Goal: Task Accomplishment & Management: Use online tool/utility

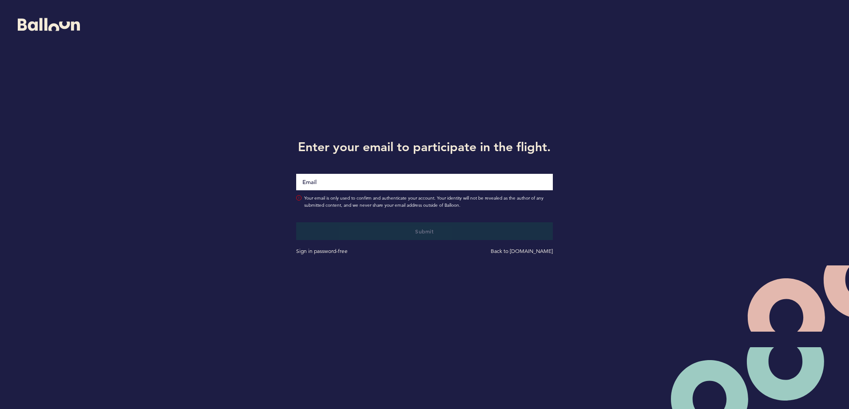
click at [368, 187] on input "Email" at bounding box center [424, 182] width 256 height 16
type input "[EMAIL_ADDRESS][DOMAIN_NAME]"
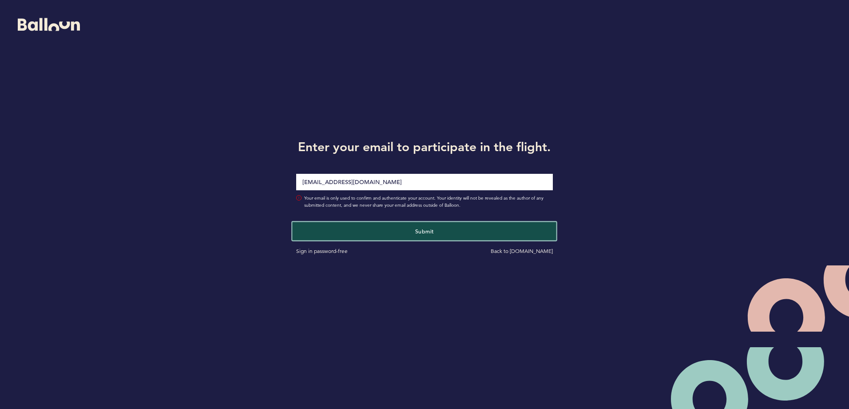
click at [406, 228] on button "Submit" at bounding box center [425, 231] width 264 height 18
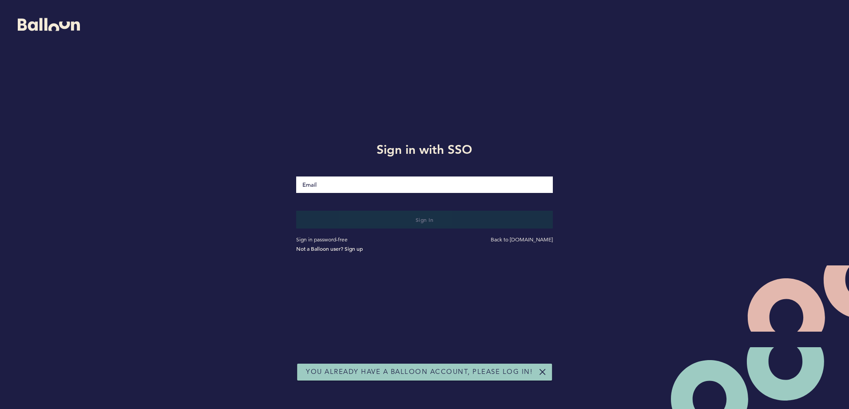
click at [398, 189] on input "Email" at bounding box center [424, 184] width 256 height 16
type input "[EMAIL_ADDRESS][DOMAIN_NAME]"
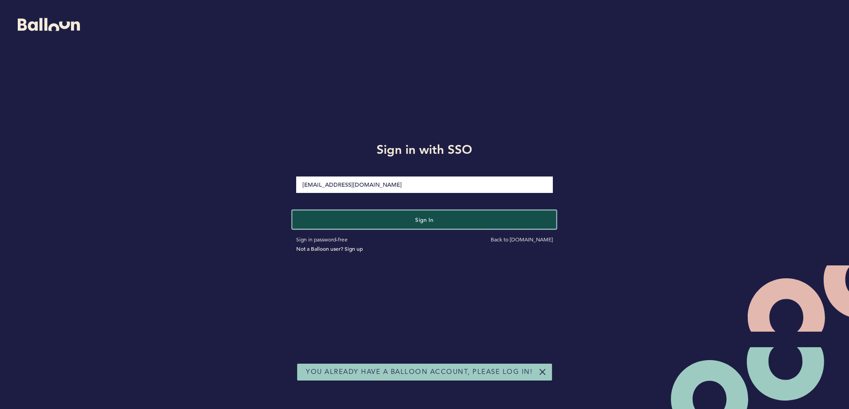
click at [390, 224] on button "Sign in" at bounding box center [425, 219] width 264 height 18
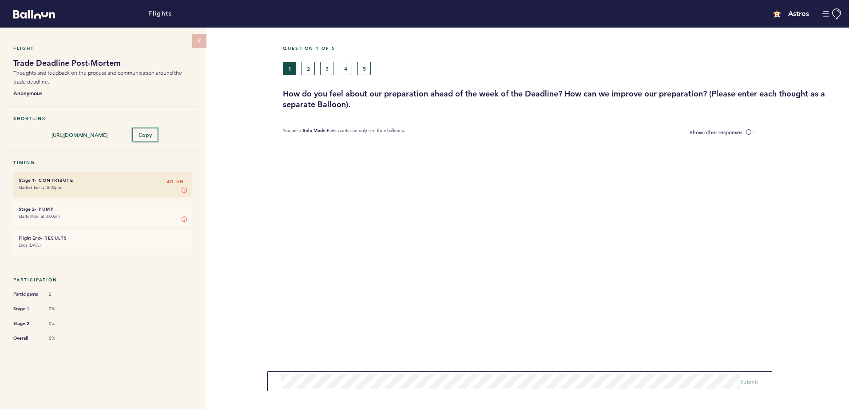
click at [141, 135] on span "Copy" at bounding box center [145, 134] width 14 height 7
click at [148, 134] on span "Copy" at bounding box center [145, 134] width 14 height 7
click at [306, 68] on button "2" at bounding box center [308, 68] width 13 height 13
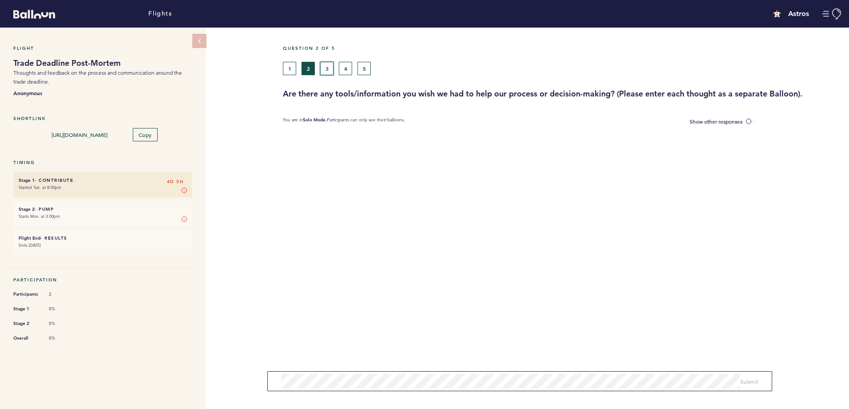
click at [322, 68] on button "3" at bounding box center [326, 68] width 13 height 13
click at [342, 72] on button "4" at bounding box center [345, 68] width 13 height 13
click at [366, 71] on button "5" at bounding box center [364, 68] width 13 height 13
click at [296, 67] on button "1" at bounding box center [289, 68] width 13 height 13
